Goal: Navigation & Orientation: Find specific page/section

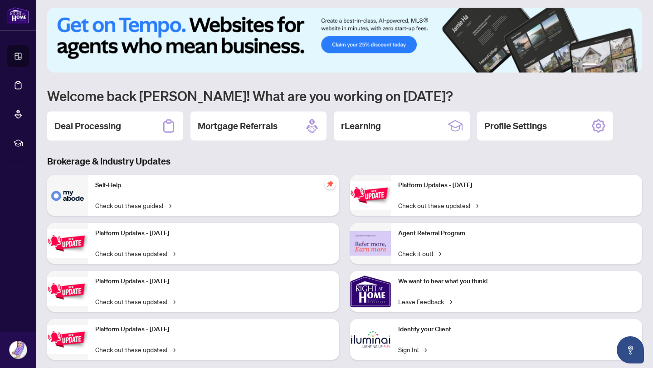
scroll to position [19, 0]
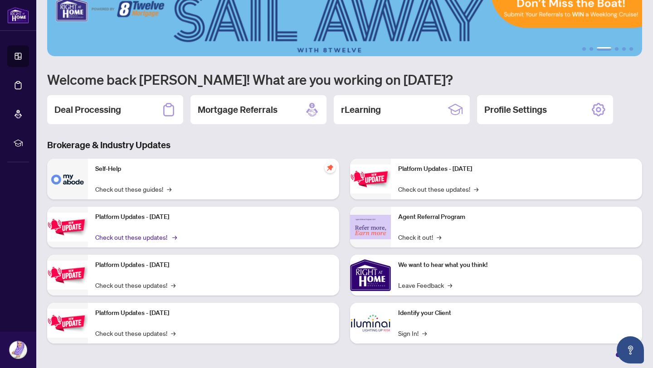
click at [146, 240] on link "Check out these updates! →" at bounding box center [135, 237] width 80 height 10
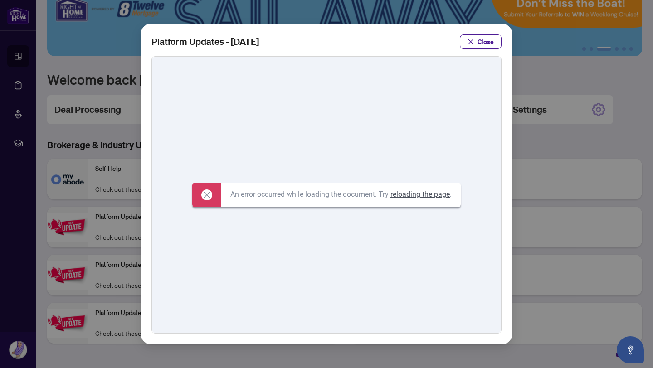
click at [202, 196] on icon at bounding box center [206, 195] width 11 height 11
click at [478, 42] on span "Close" at bounding box center [485, 41] width 16 height 15
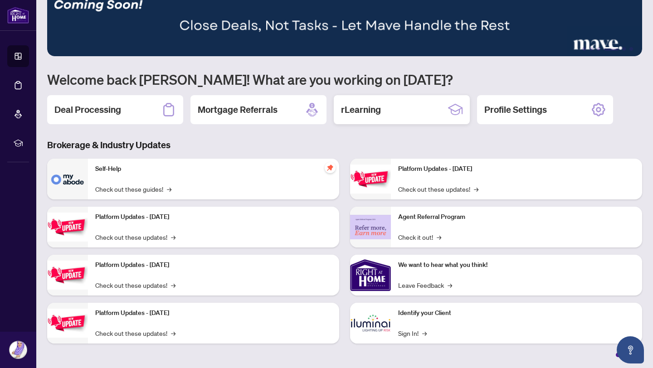
click at [350, 108] on h2 "rLearning" at bounding box center [361, 109] width 40 height 13
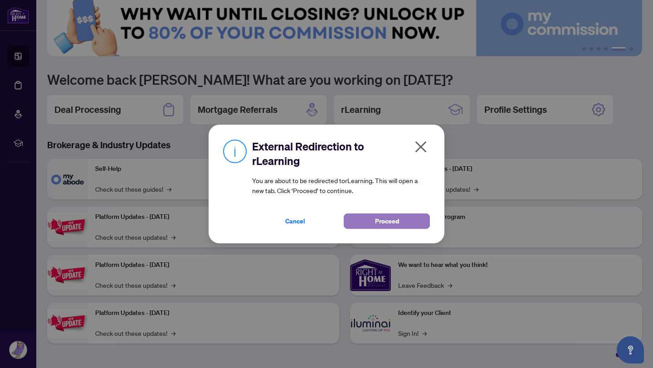
click at [398, 223] on span "Proceed" at bounding box center [387, 221] width 24 height 15
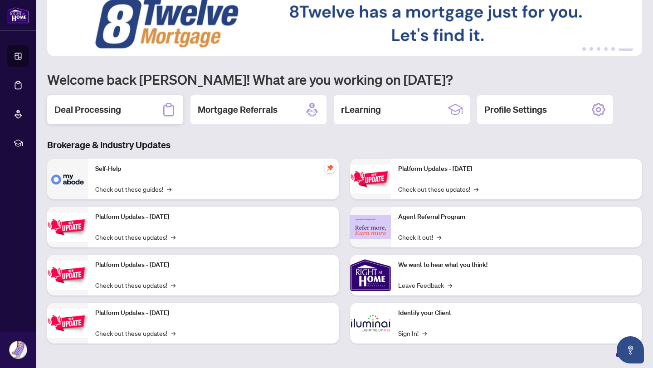
click at [114, 109] on h2 "Deal Processing" at bounding box center [87, 109] width 67 height 13
